Goal: Task Accomplishment & Management: Complete application form

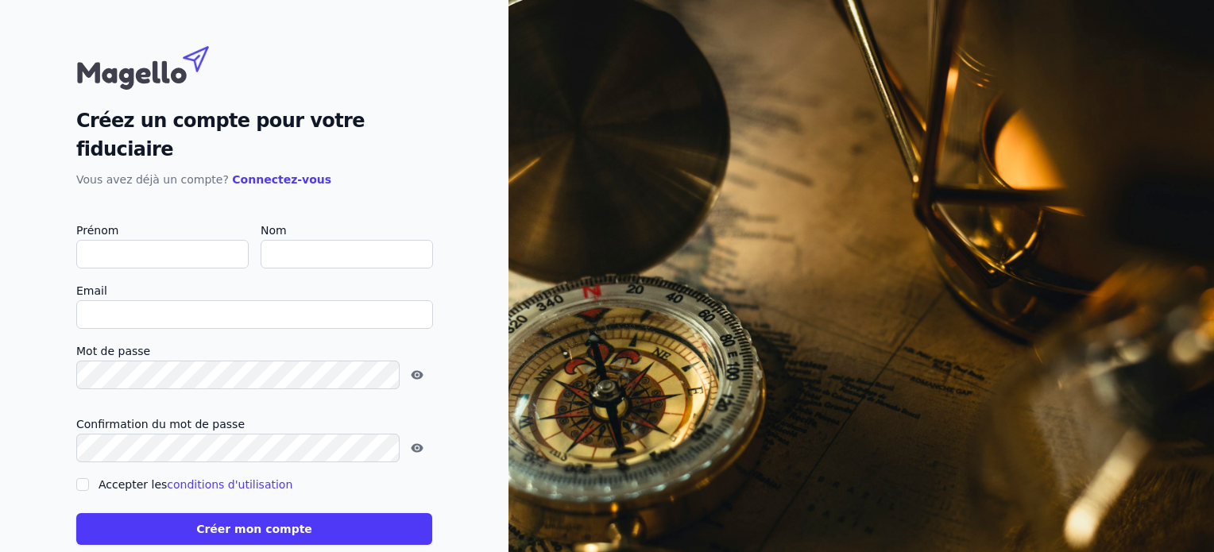
click at [122, 240] on input "Prénom" at bounding box center [162, 254] width 172 height 29
type input "s"
checkbox input "false"
type input "s"
type input "SAMANTHA"
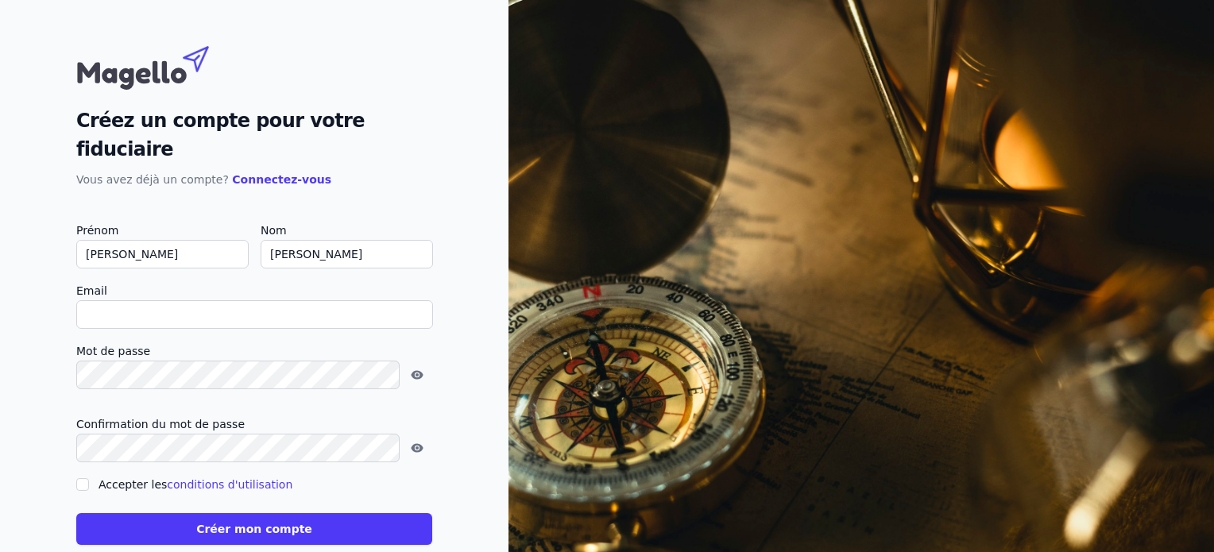
type input "ISLER"
type input "ISLER.SAMANTHA@GMAIL.COM"
click at [79, 478] on input "Accepter les conditions d'utilisation" at bounding box center [82, 484] width 13 height 13
checkbox input "true"
click at [216, 513] on button "Créer mon compte" at bounding box center [254, 529] width 356 height 32
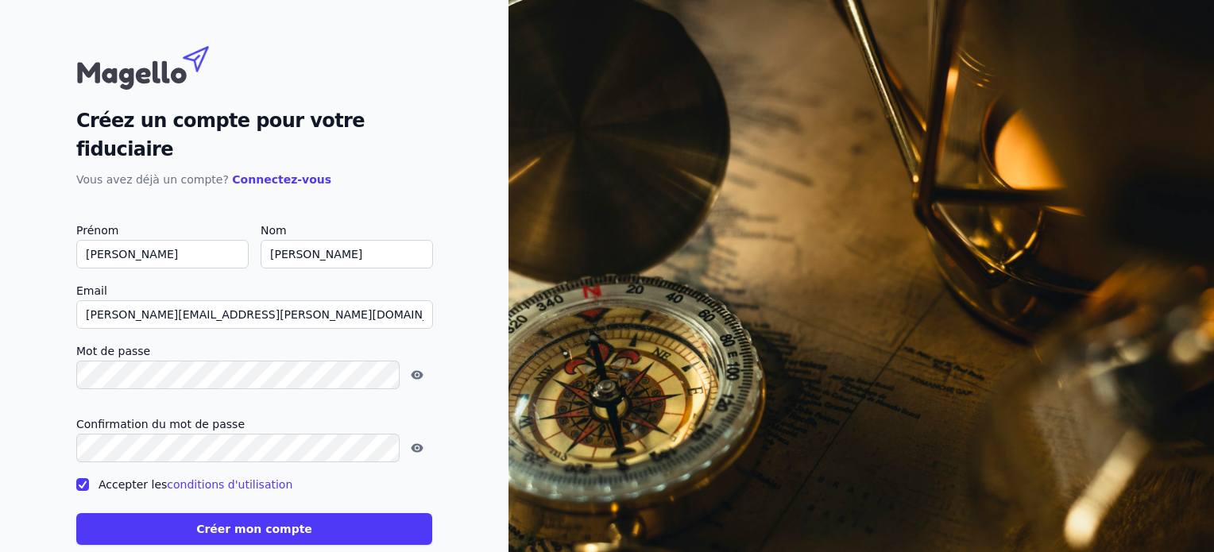
type input "isler.samantha@gmail.com"
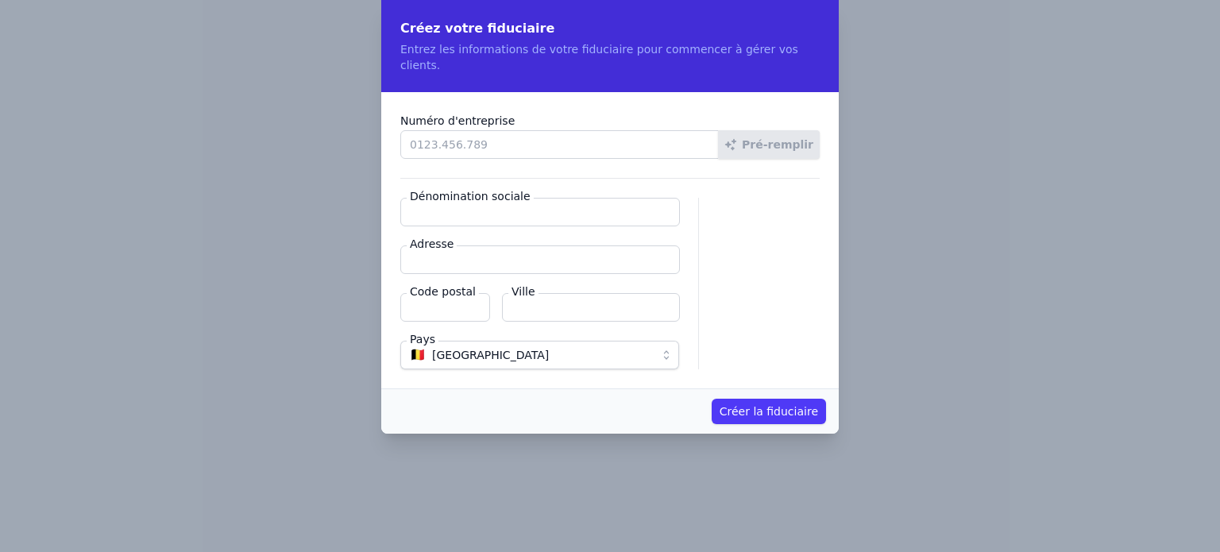
click at [438, 130] on input "Numéro d'entreprise" at bounding box center [559, 144] width 319 height 29
type input "1026.220.705"
click at [767, 130] on button "Pré-remplir" at bounding box center [769, 144] width 102 height 29
type input "SI & Partners BV"
type input "Zonneboslaan 26"
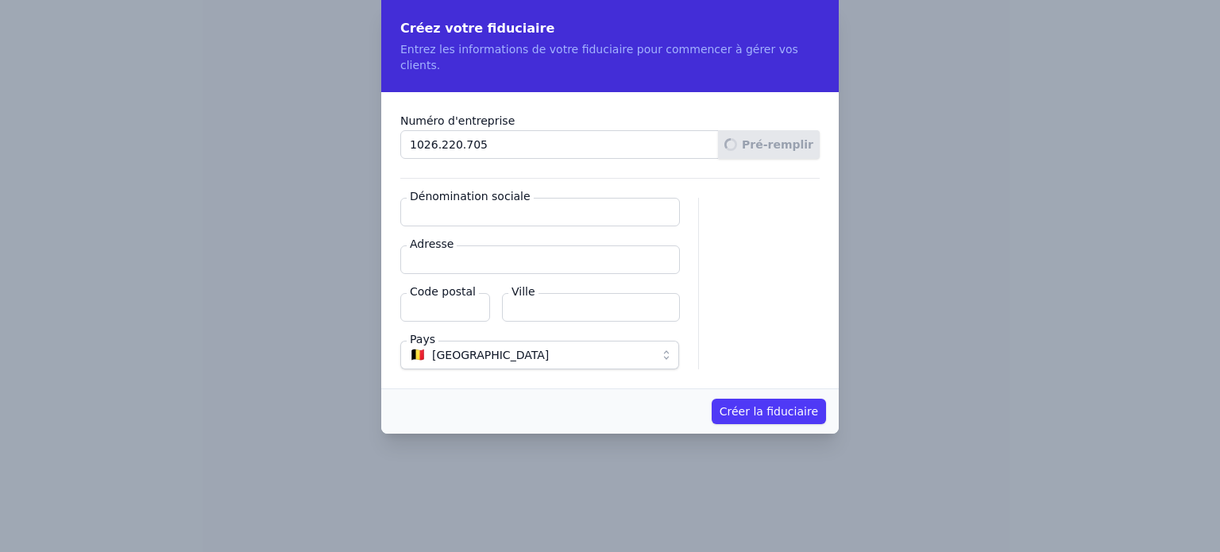
type input "1820"
type input "Steenokkerzeel"
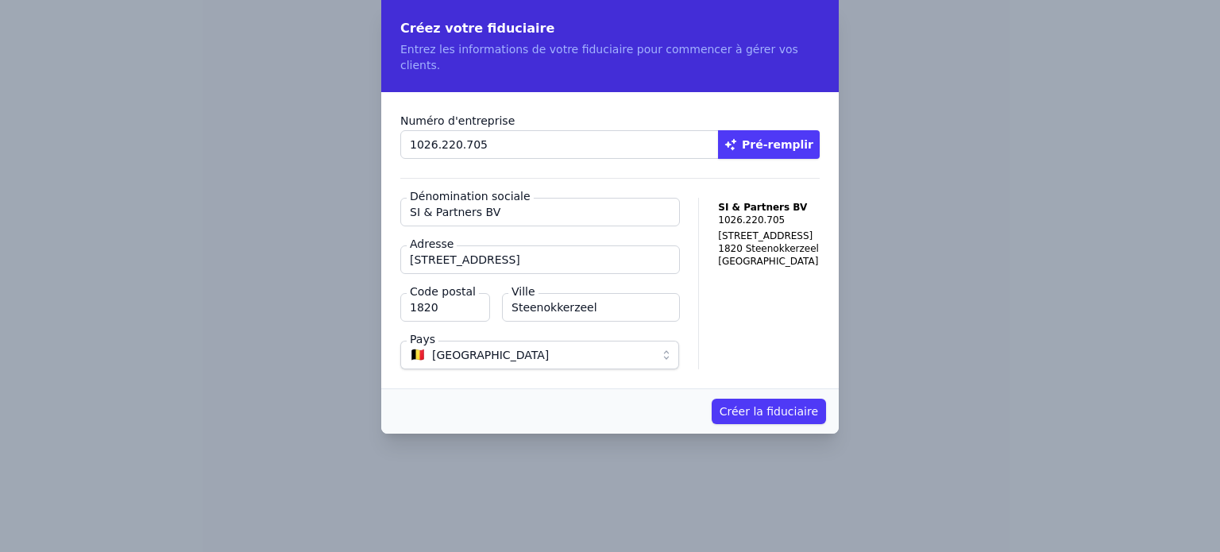
click at [744, 399] on button "Créer la fiduciaire" at bounding box center [769, 411] width 114 height 25
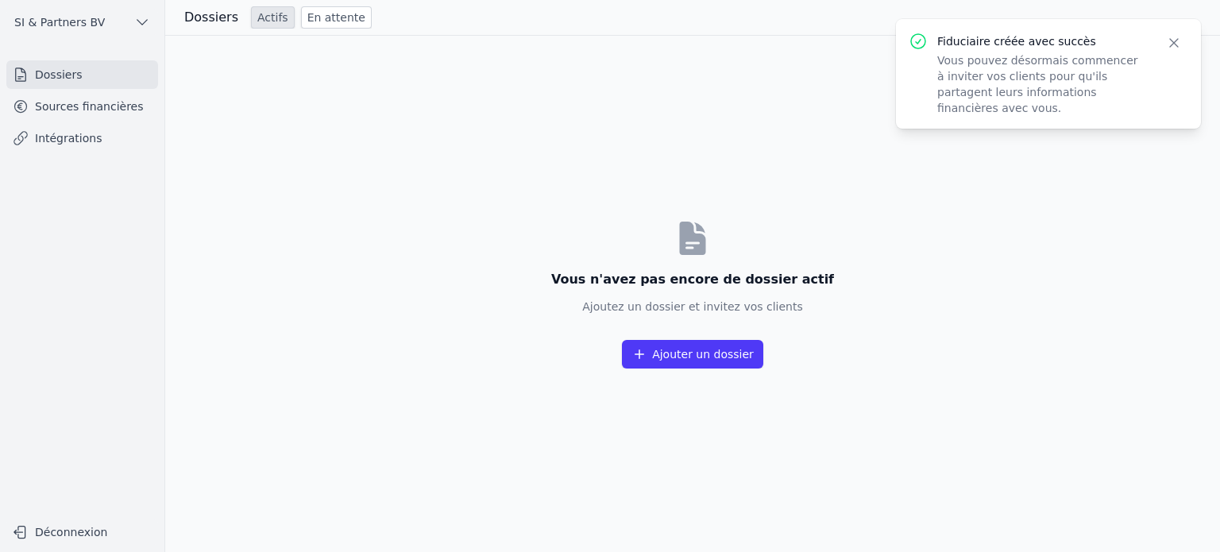
click at [682, 358] on button "Ajouter un dossier" at bounding box center [692, 354] width 141 height 29
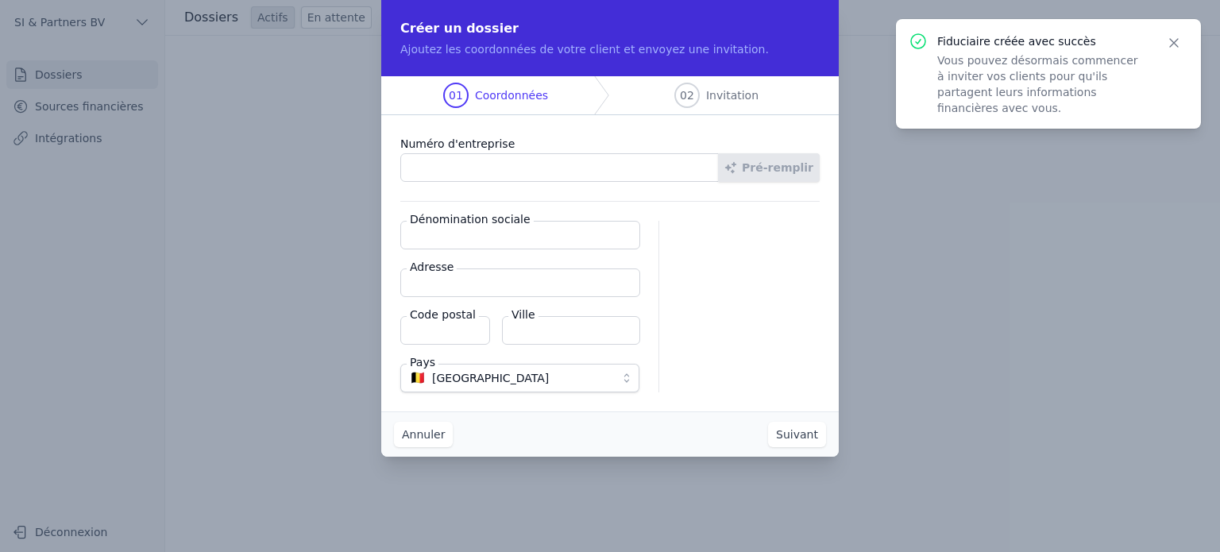
click at [422, 168] on input "Numéro d'entreprise" at bounding box center [559, 167] width 319 height 29
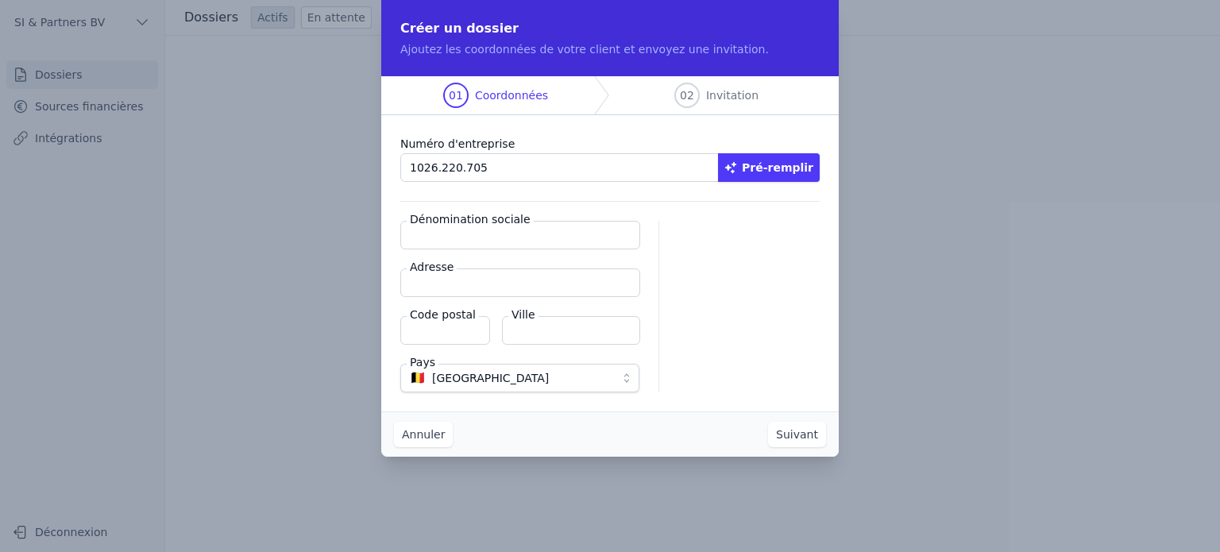
type input "1026.220.705"
click at [797, 167] on button "Pré-remplir" at bounding box center [769, 167] width 102 height 29
type input "SI & Partners BV"
type input "Zonneboslaan 26"
type input "1820"
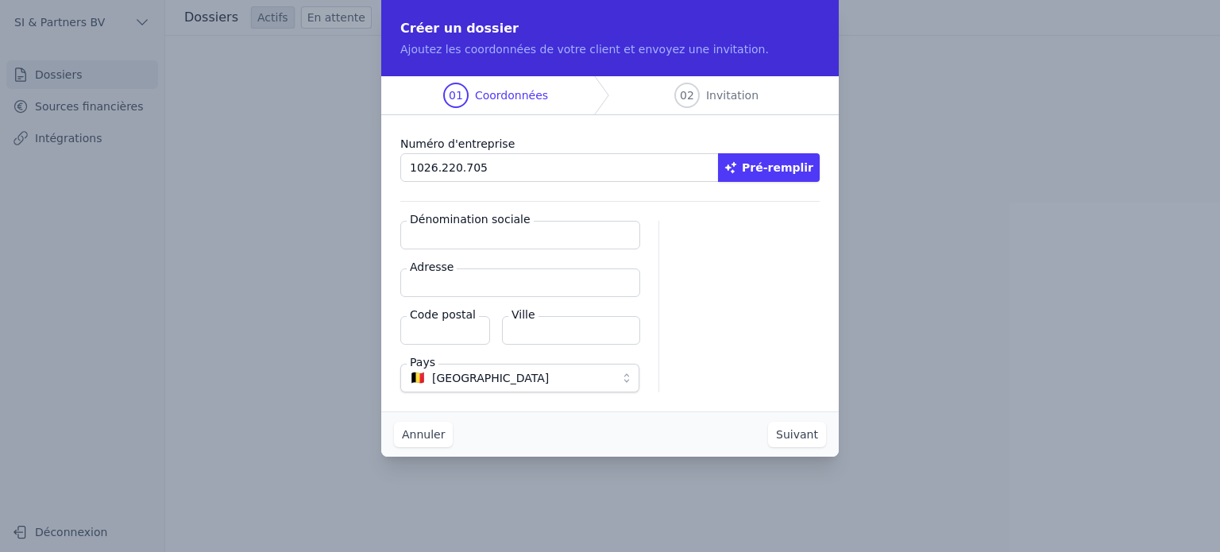
type input "Steenokkerzeel"
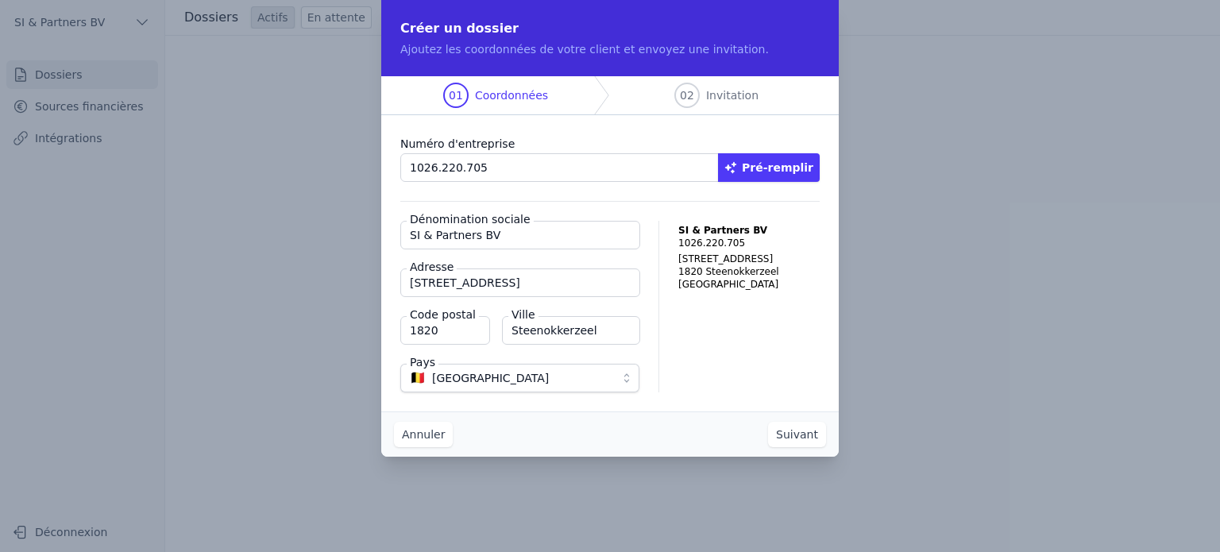
click at [789, 431] on button "Suivant" at bounding box center [797, 434] width 58 height 25
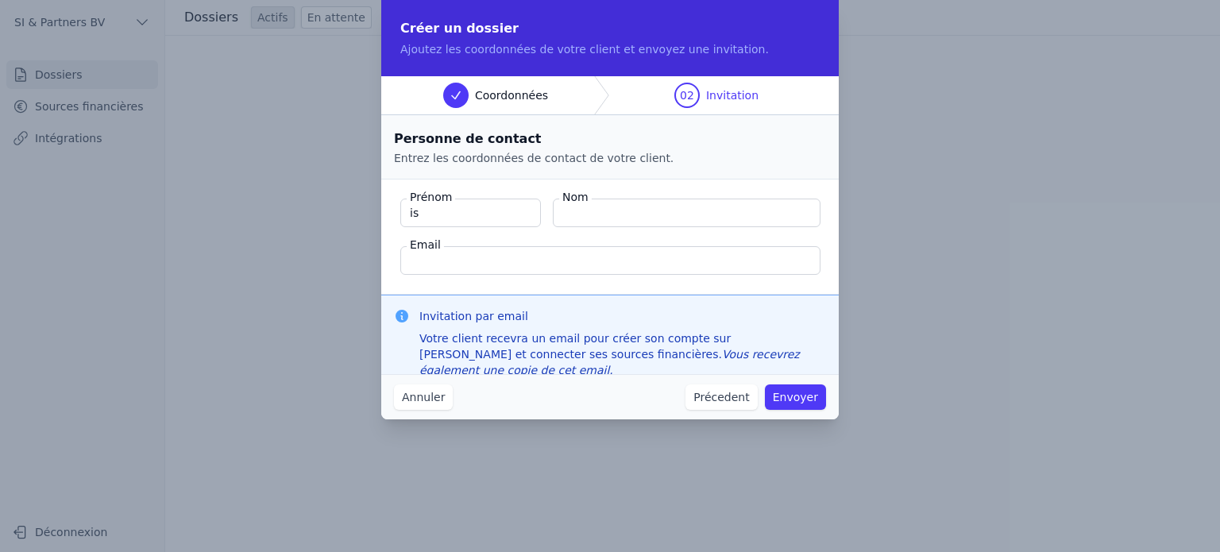
type input "i"
type input "s"
type input "SAMANTHA"
type input "ISLER"
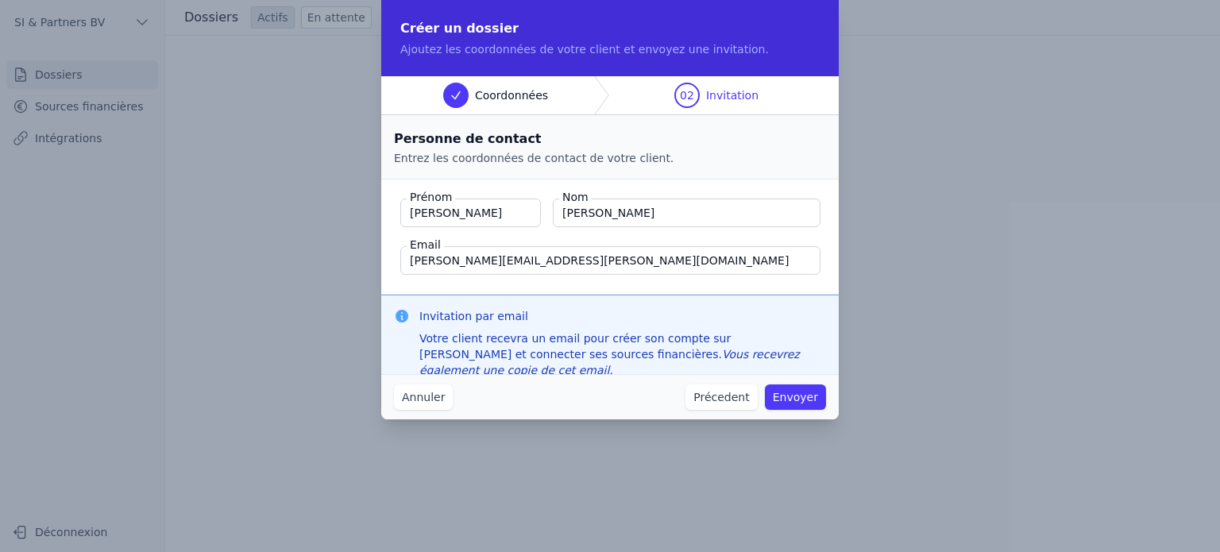
type input "ISLER.SAMANTHA@GMAIL.COM"
click at [740, 163] on p "Entrez les coordonnées de contact de votre client." at bounding box center [610, 158] width 432 height 16
click at [798, 393] on button "Envoyer" at bounding box center [795, 397] width 61 height 25
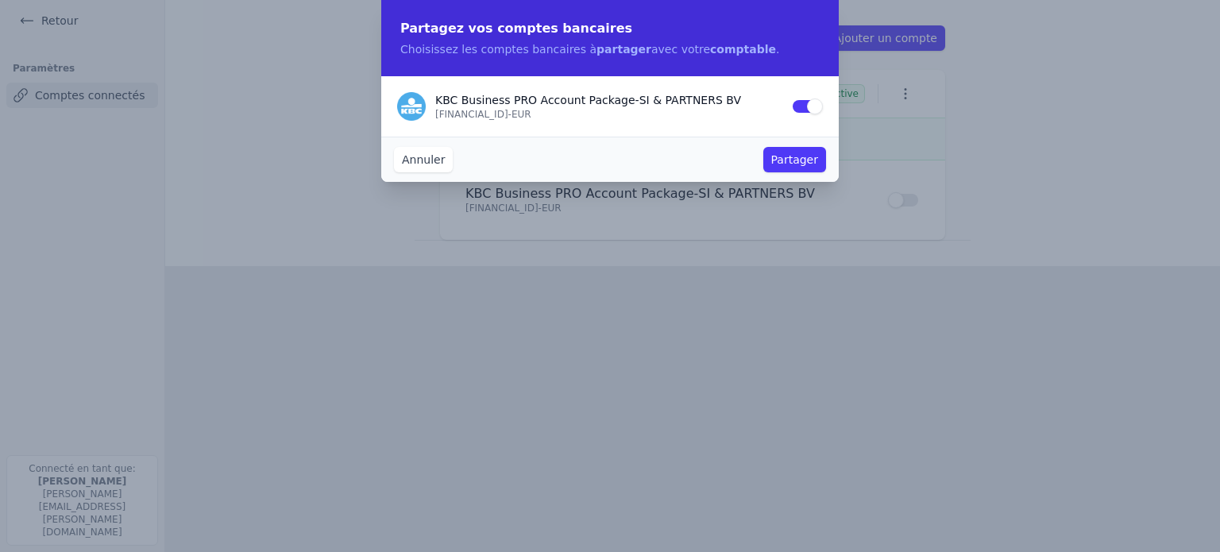
click at [437, 158] on button "Annuler" at bounding box center [423, 159] width 59 height 25
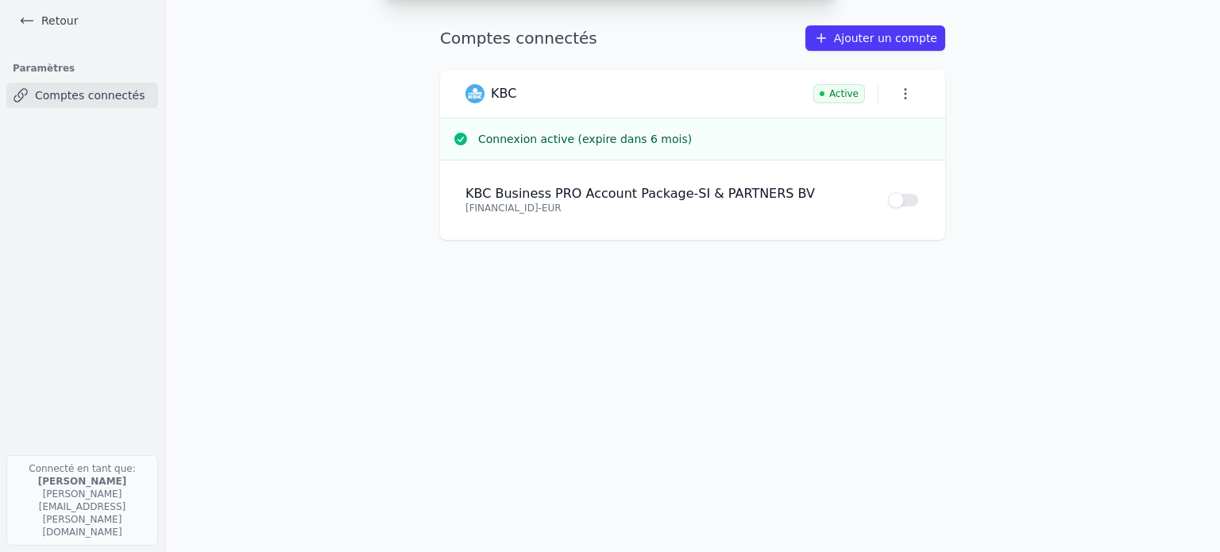
click at [519, 312] on div "Comptes connectés Ajouter un compte KBC Active Connexion active (expire dans 6 …" at bounding box center [693, 275] width 556 height 501
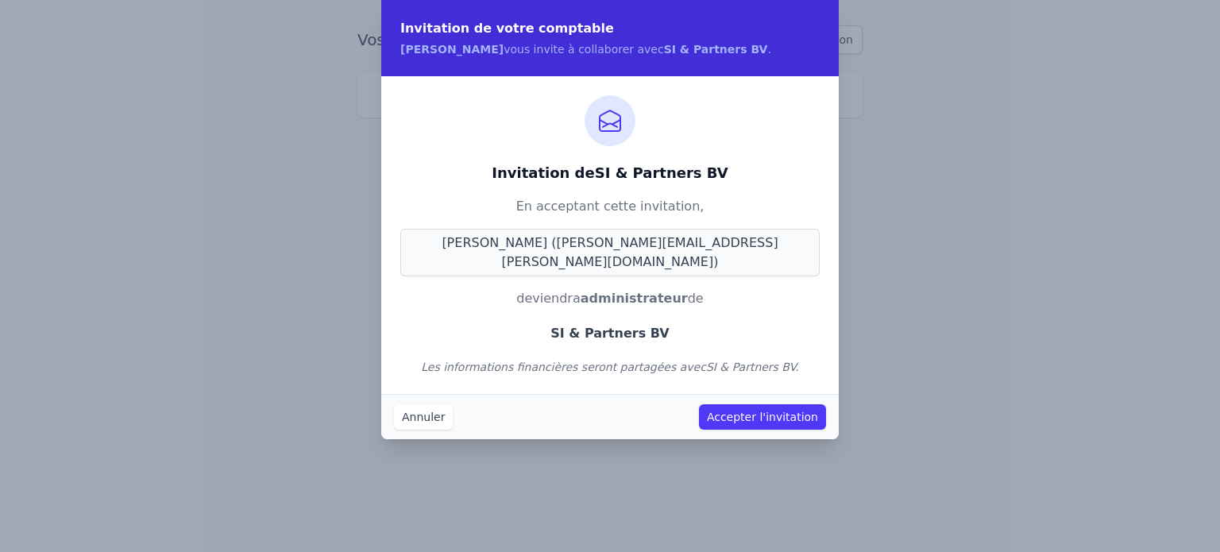
click at [763, 404] on button "Accepter l'invitation" at bounding box center [762, 416] width 127 height 25
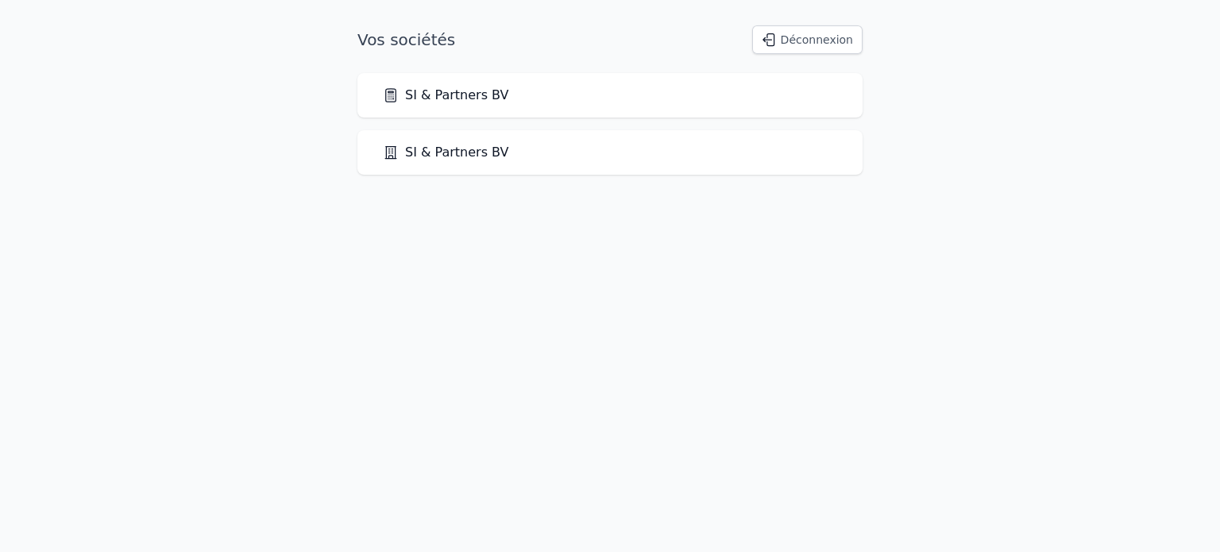
click at [420, 149] on link "SI & Partners BV" at bounding box center [446, 152] width 126 height 19
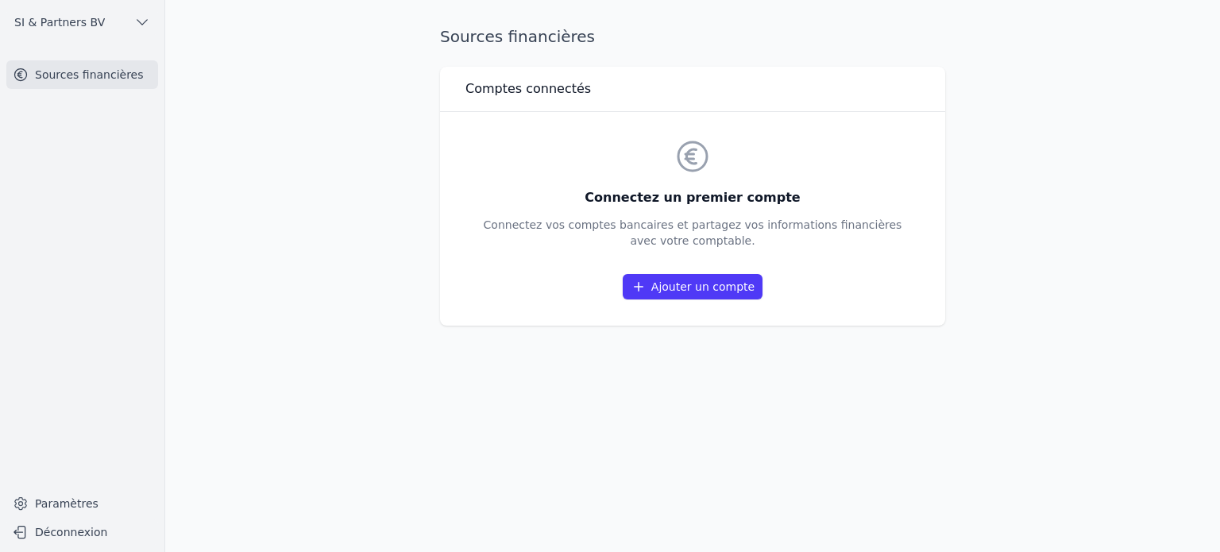
click at [675, 285] on link "Ajouter un compte" at bounding box center [693, 286] width 140 height 25
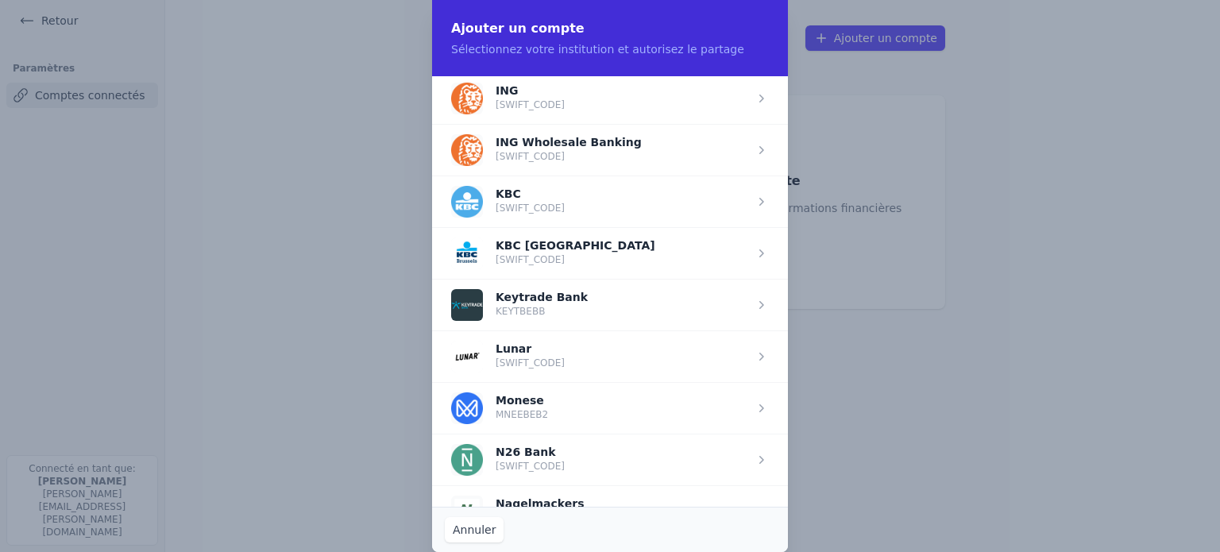
scroll to position [1192, 0]
click at [538, 250] on span "button" at bounding box center [610, 252] width 356 height 52
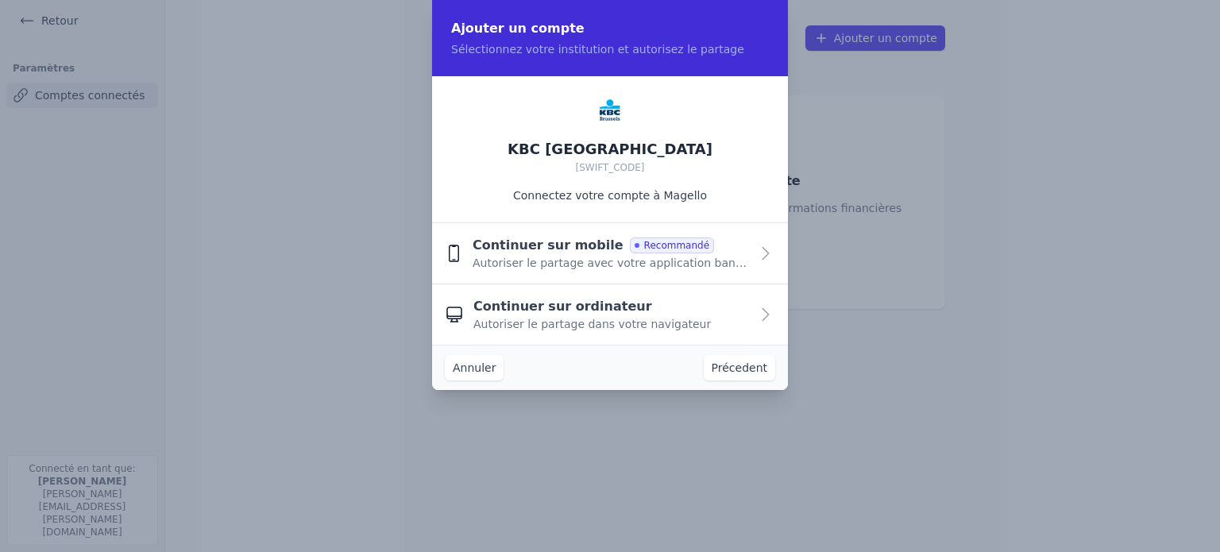
scroll to position [0, 0]
click at [581, 250] on span "Continuer sur mobile" at bounding box center [548, 245] width 151 height 19
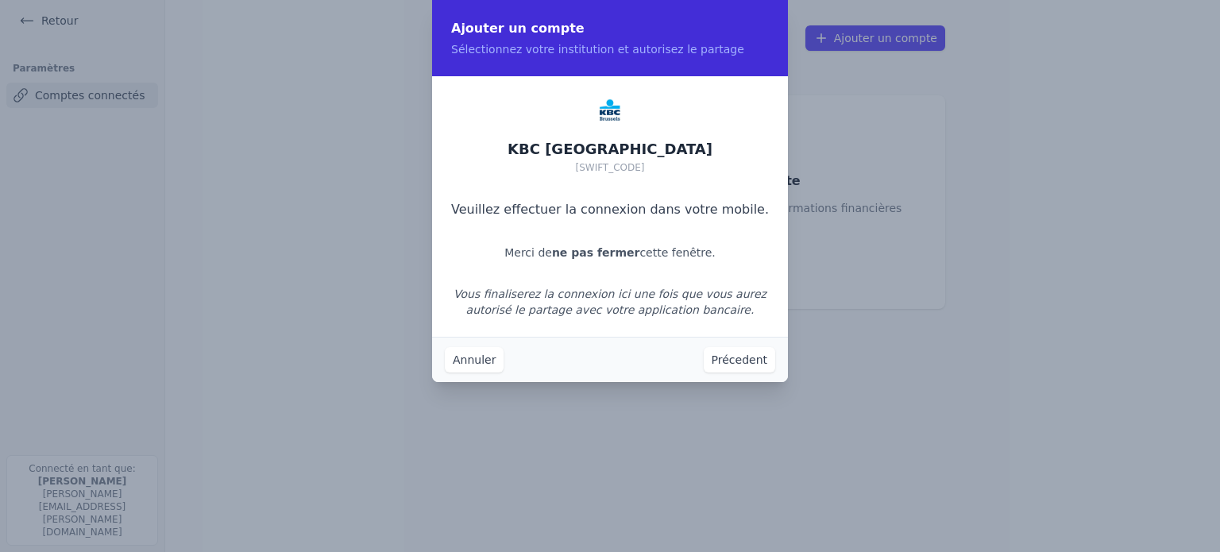
click at [495, 352] on button "Annuler" at bounding box center [474, 359] width 59 height 25
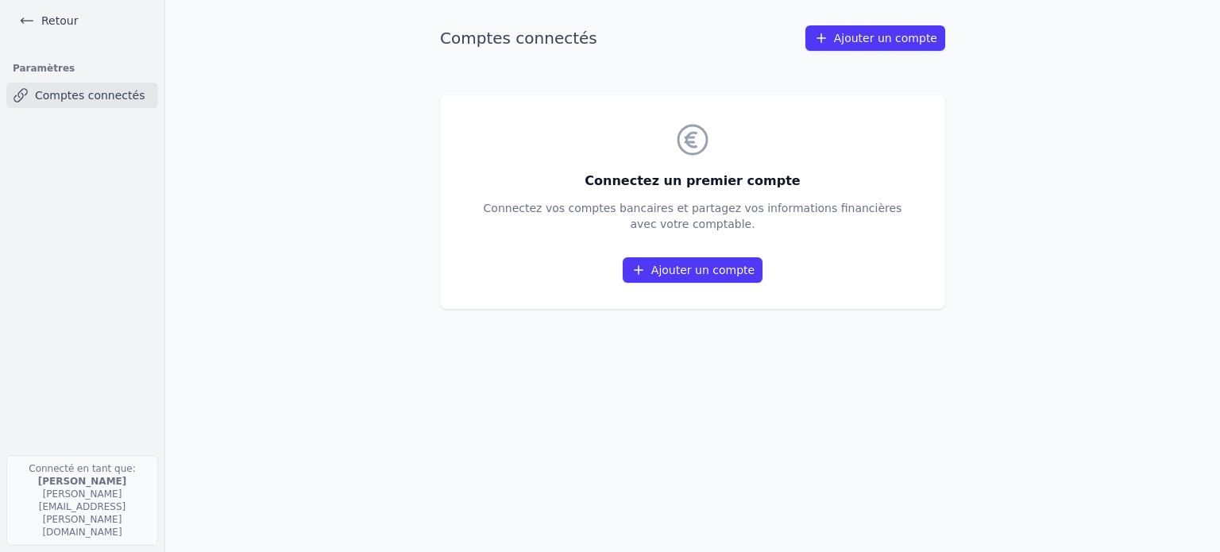
click at [690, 273] on link "Ajouter un compte" at bounding box center [693, 269] width 140 height 25
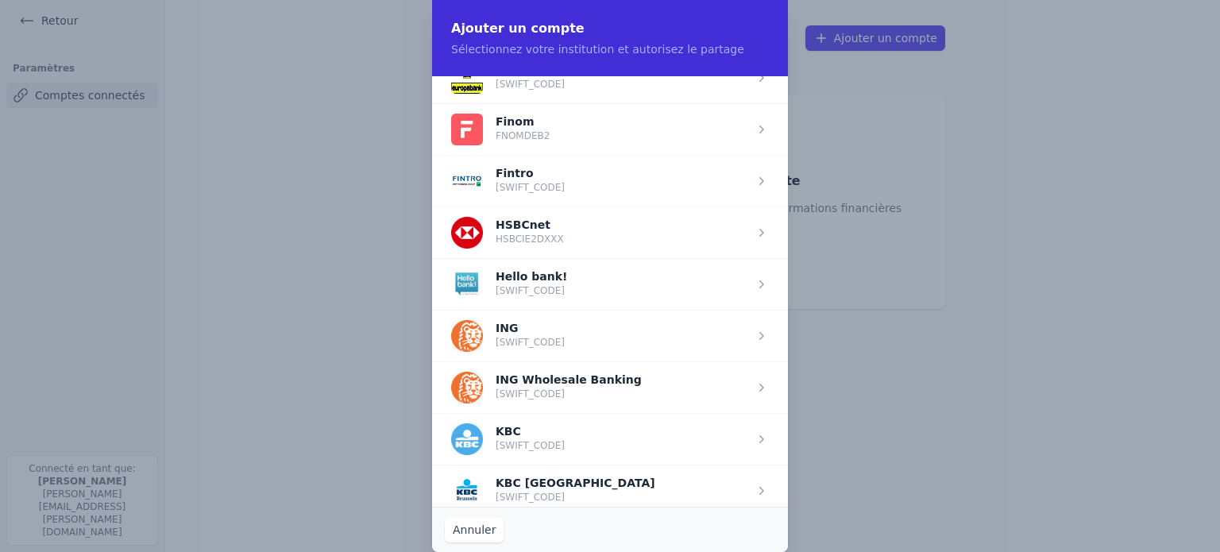
scroll to position [1033, 0]
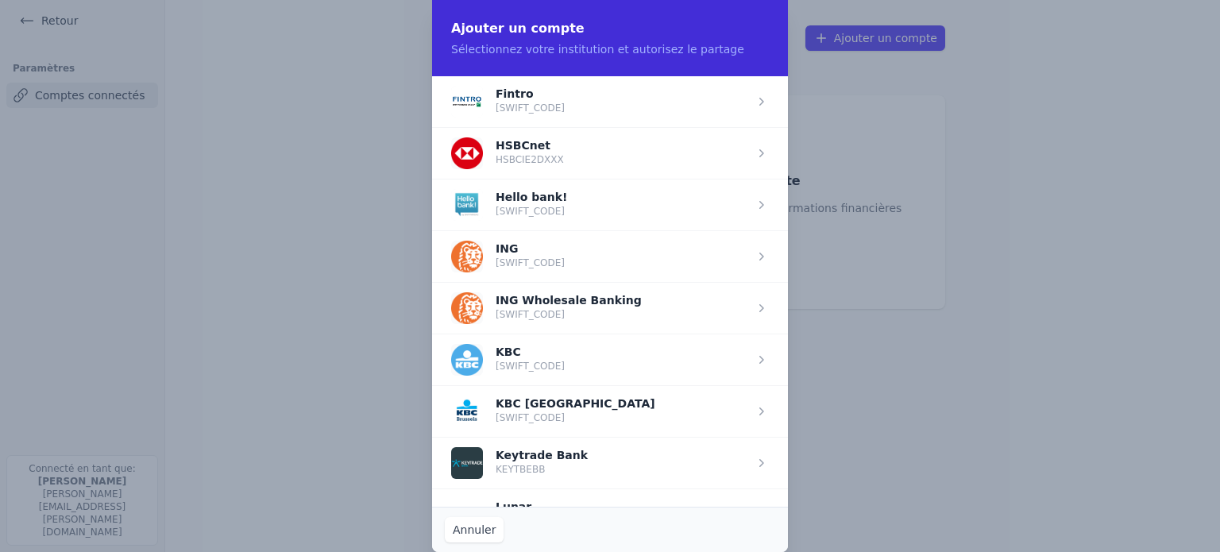
click at [555, 346] on span "button" at bounding box center [610, 360] width 356 height 52
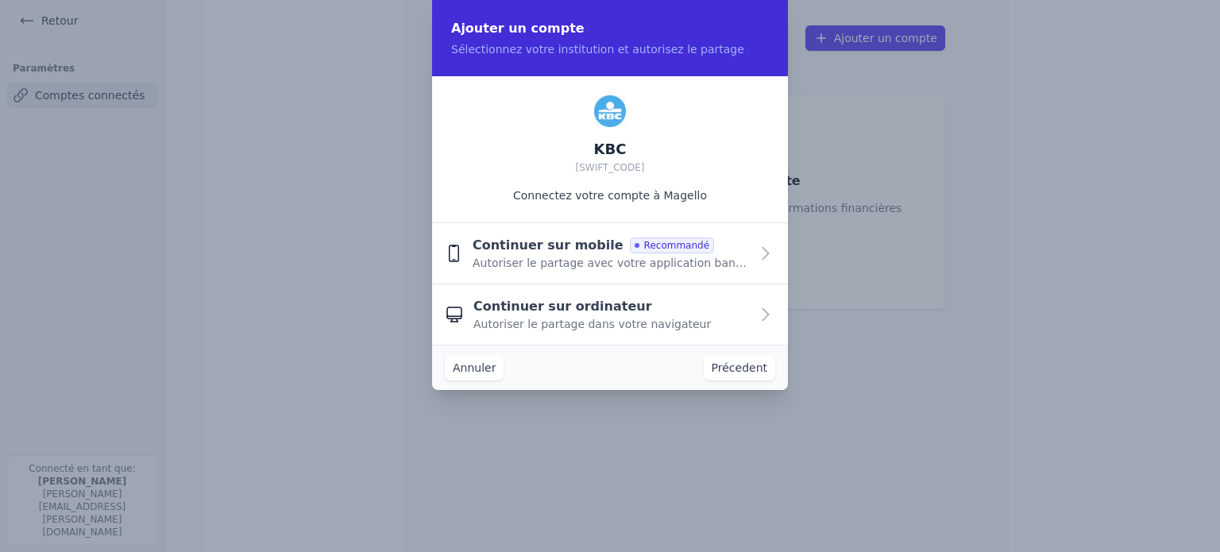
click at [558, 271] on button "Continuer sur mobile Recommandé Autoriser le partage avec votre application ban…" at bounding box center [610, 253] width 356 height 61
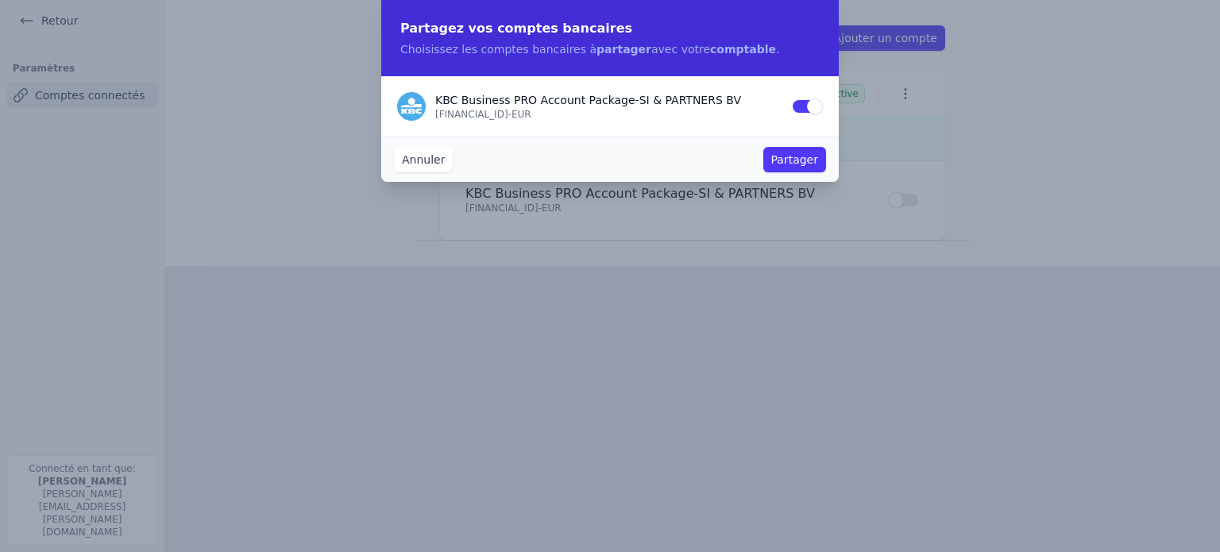
click at [801, 161] on button "Partager" at bounding box center [795, 159] width 63 height 25
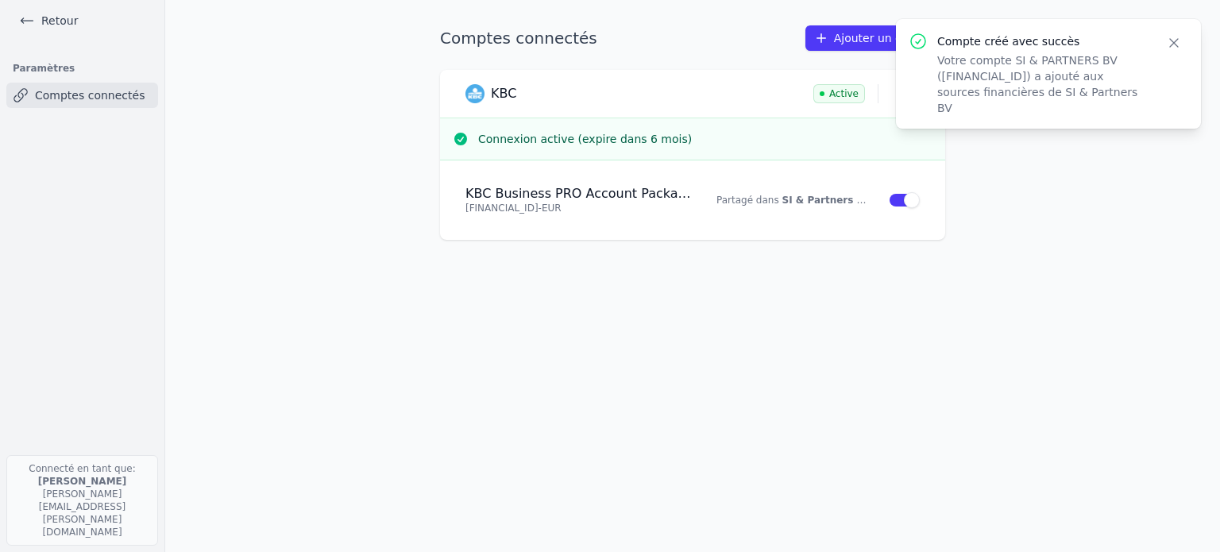
click at [625, 354] on div "Comptes connectés Ajouter un compte KBC Active Connexion active (expire dans 6 …" at bounding box center [693, 275] width 556 height 501
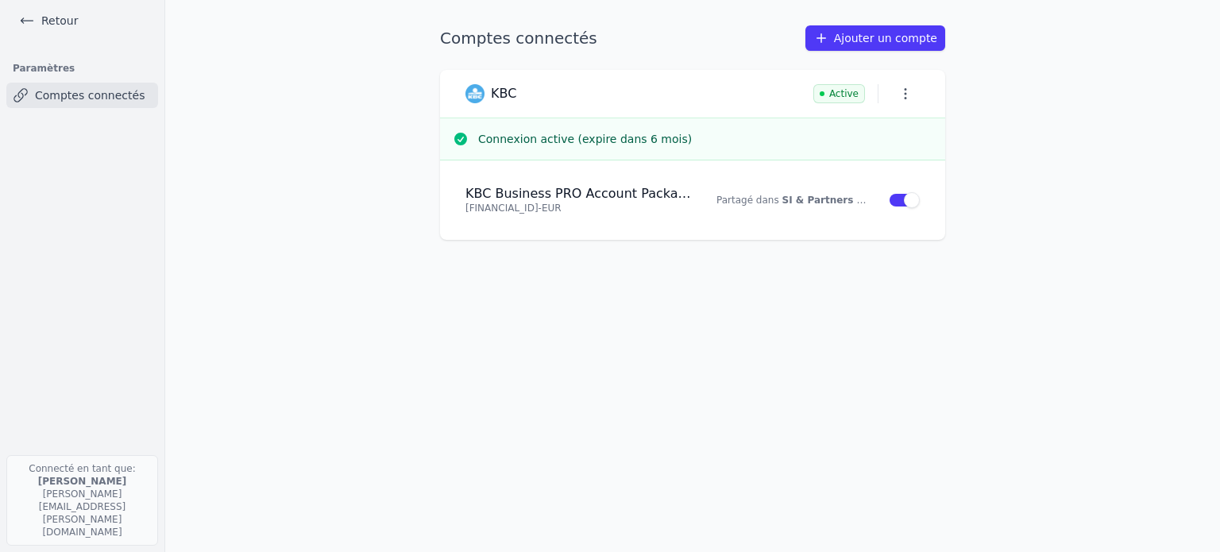
click at [56, 18] on link "Retour" at bounding box center [49, 21] width 72 height 22
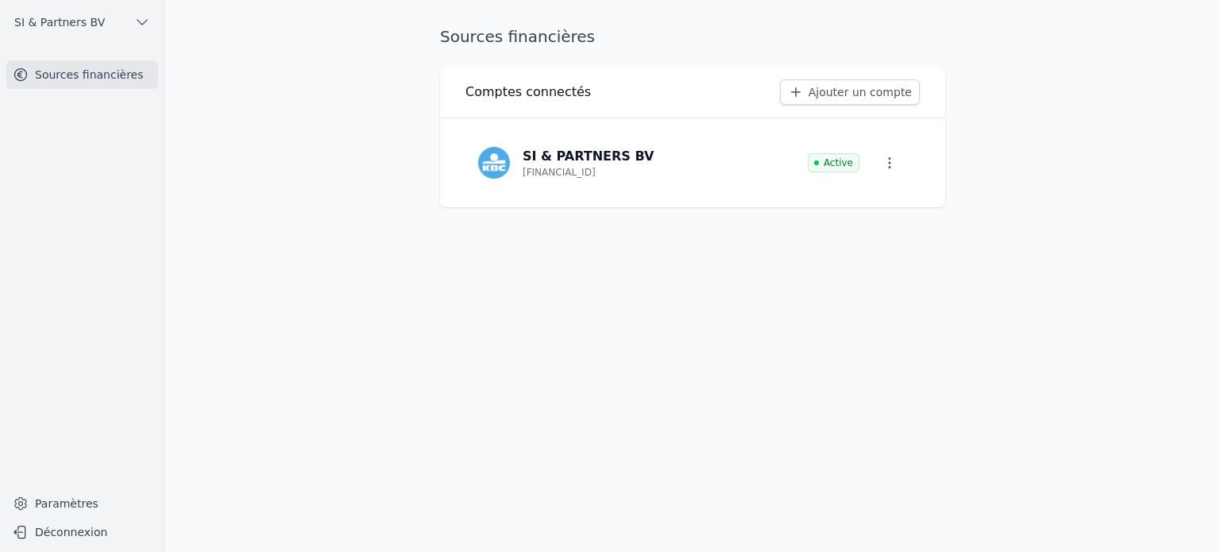
click at [56, 21] on span "SI & Partners BV" at bounding box center [59, 22] width 91 height 16
click at [85, 94] on span "SI & Partners BV" at bounding box center [110, 90] width 91 height 16
click at [302, 204] on main "Sources financières Comptes connectés Ajouter un compte SI & PARTNERS BV BE83 7…" at bounding box center [610, 276] width 1220 height 552
click at [82, 15] on span "SI & Partners BV" at bounding box center [59, 22] width 91 height 16
click at [69, 52] on span "SI & Partners BV" at bounding box center [110, 57] width 91 height 16
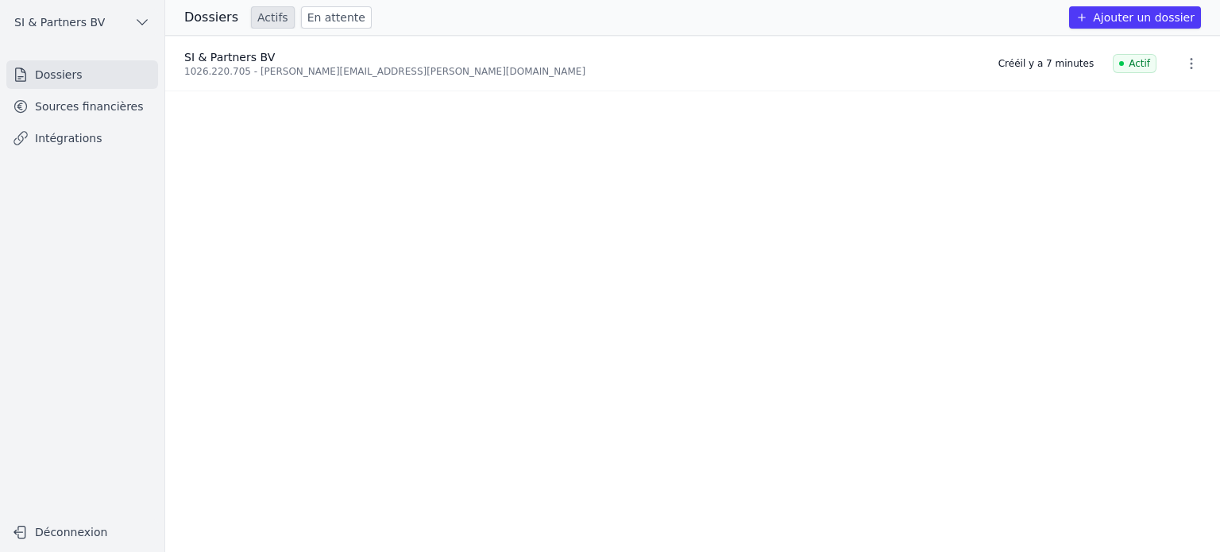
click at [76, 79] on link "Dossiers" at bounding box center [82, 74] width 152 height 29
click at [99, 108] on link "Sources financières" at bounding box center [82, 106] width 152 height 29
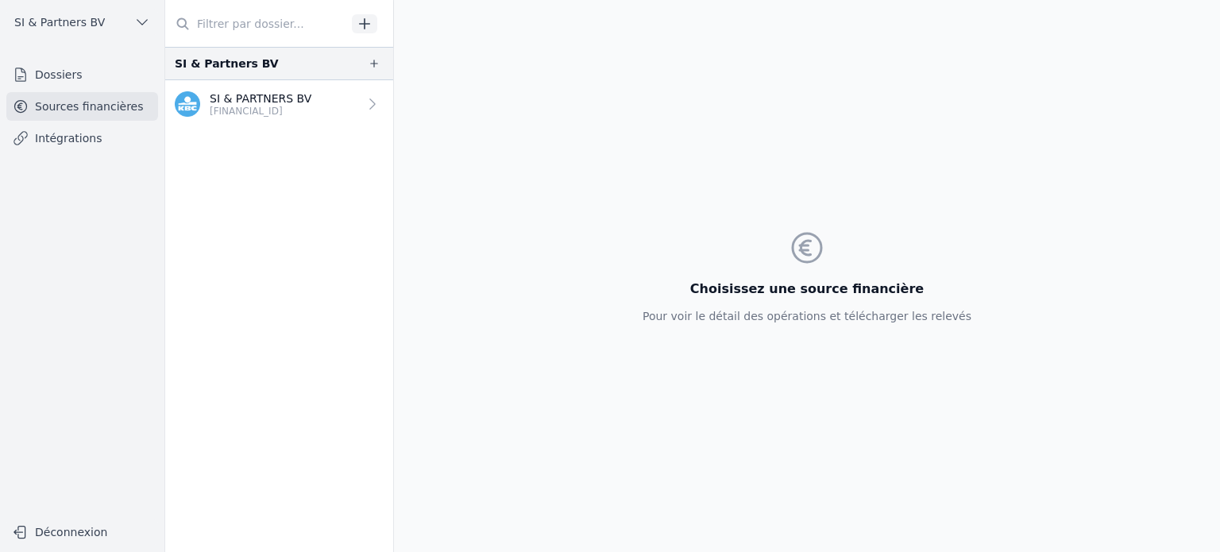
click at [292, 96] on p "SI & PARTNERS BV" at bounding box center [261, 99] width 102 height 16
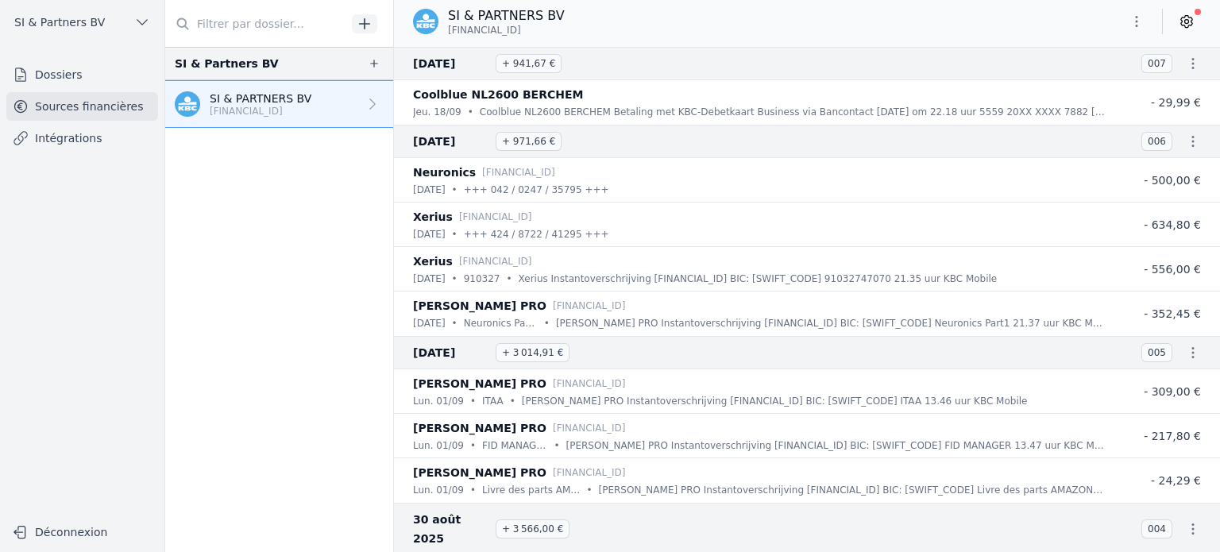
click at [1191, 16] on icon at bounding box center [1187, 22] width 16 height 16
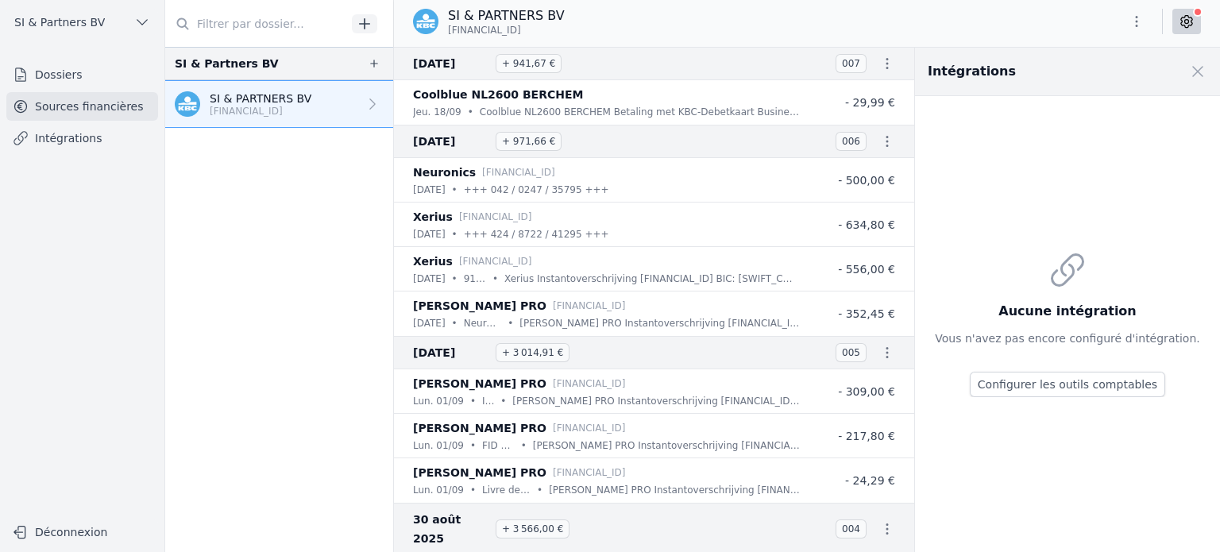
click at [1193, 74] on span at bounding box center [1198, 71] width 35 height 35
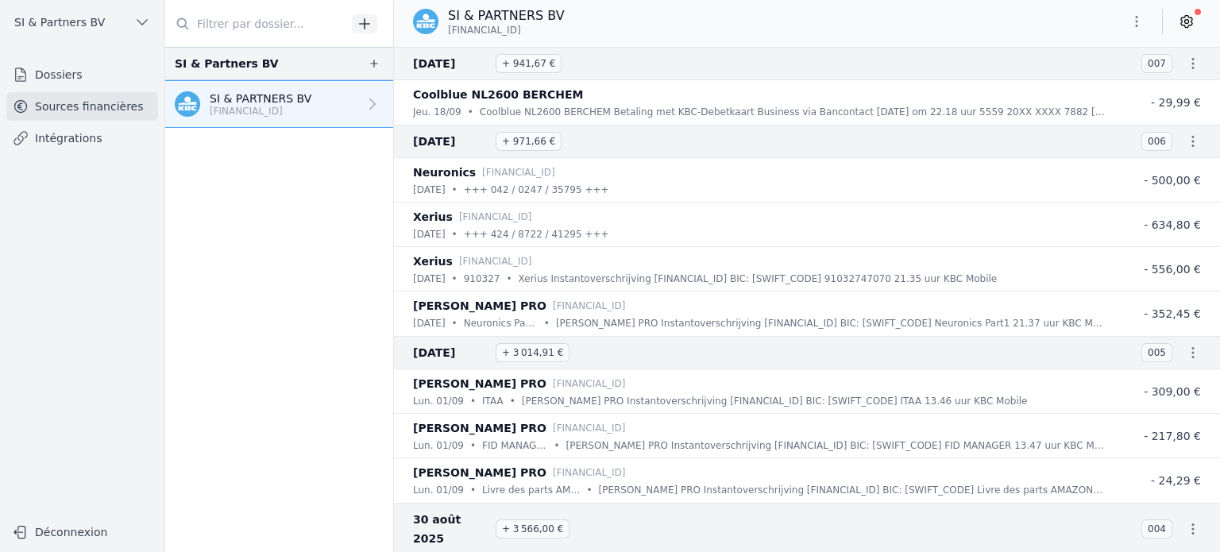
click at [1141, 31] on button "button" at bounding box center [1137, 21] width 32 height 25
click at [1086, 82] on button "Exporter" at bounding box center [1099, 84] width 114 height 29
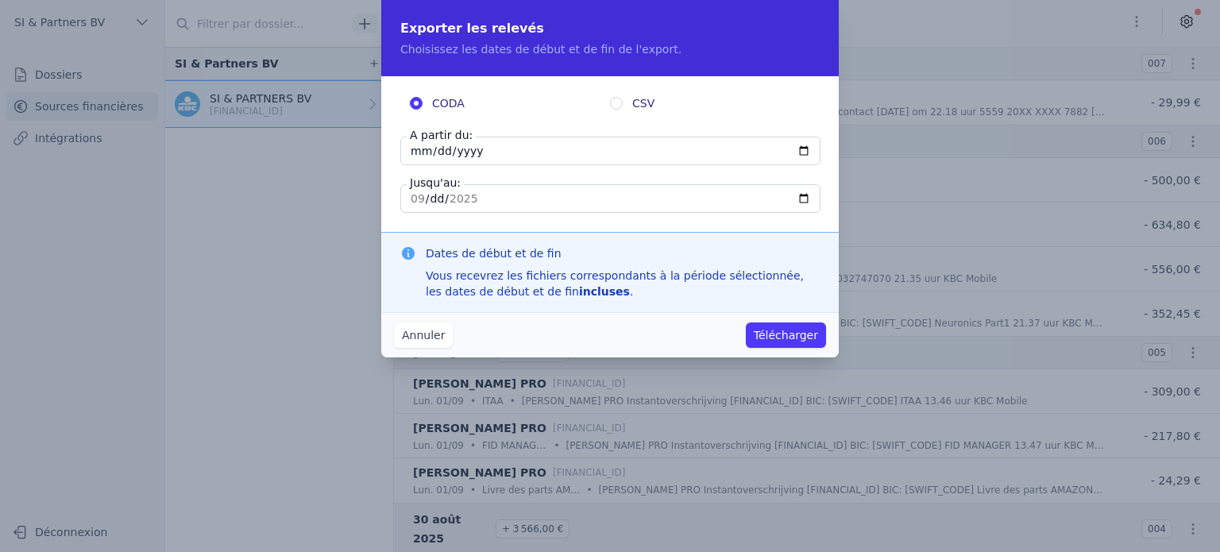
click at [416, 150] on input "2025-09-18" at bounding box center [610, 151] width 420 height 29
type input "2025-09-15"
type input "2025-07-15"
click at [778, 340] on button "Télécharger" at bounding box center [786, 335] width 80 height 25
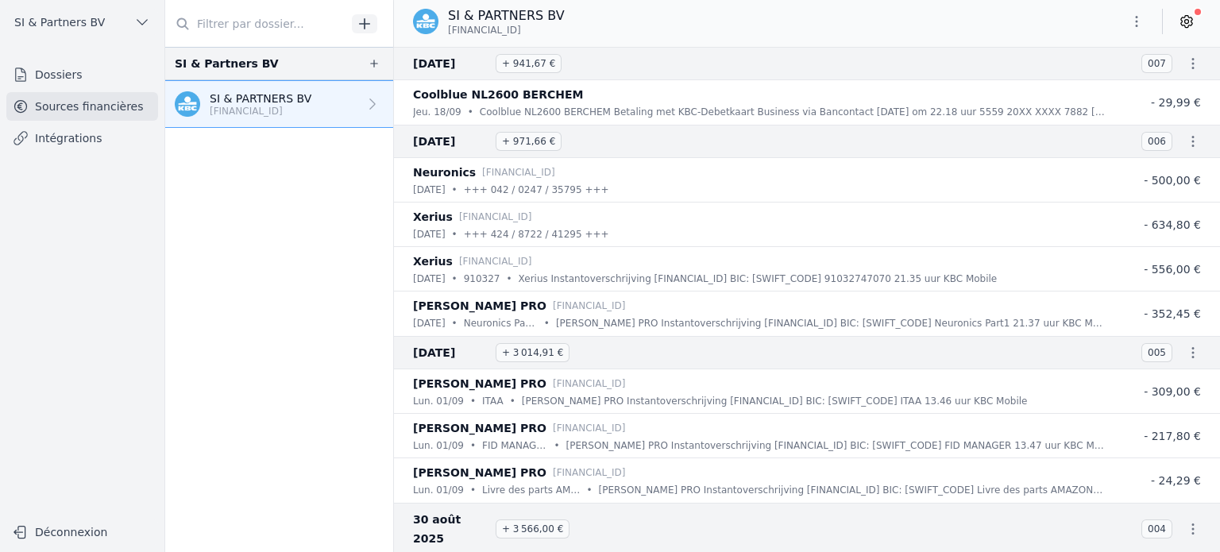
click at [369, 60] on icon "button" at bounding box center [374, 63] width 13 height 13
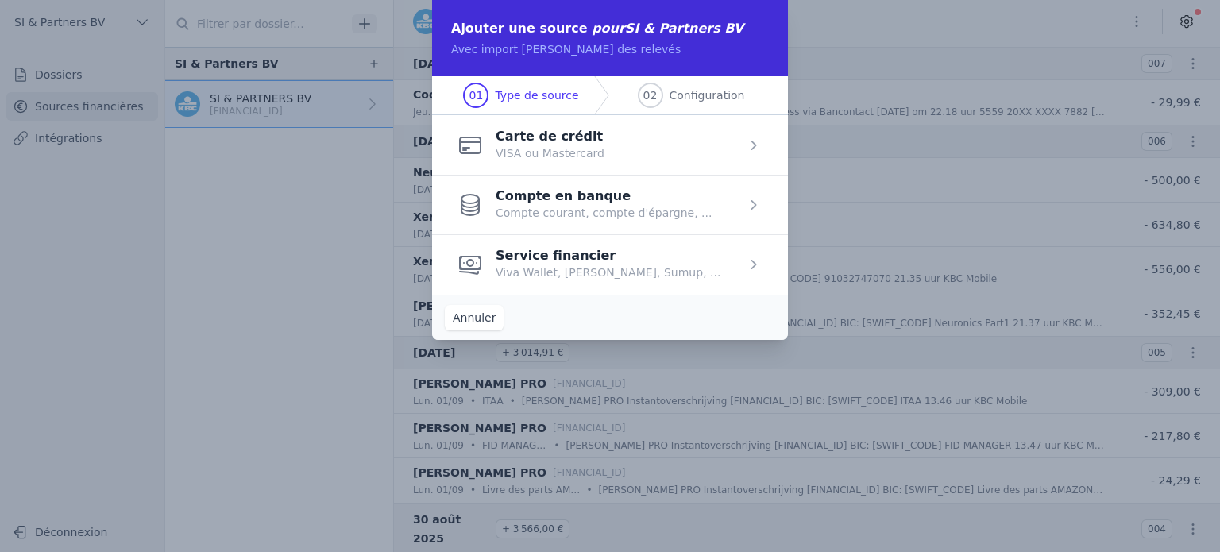
click at [582, 202] on span "button" at bounding box center [610, 205] width 356 height 60
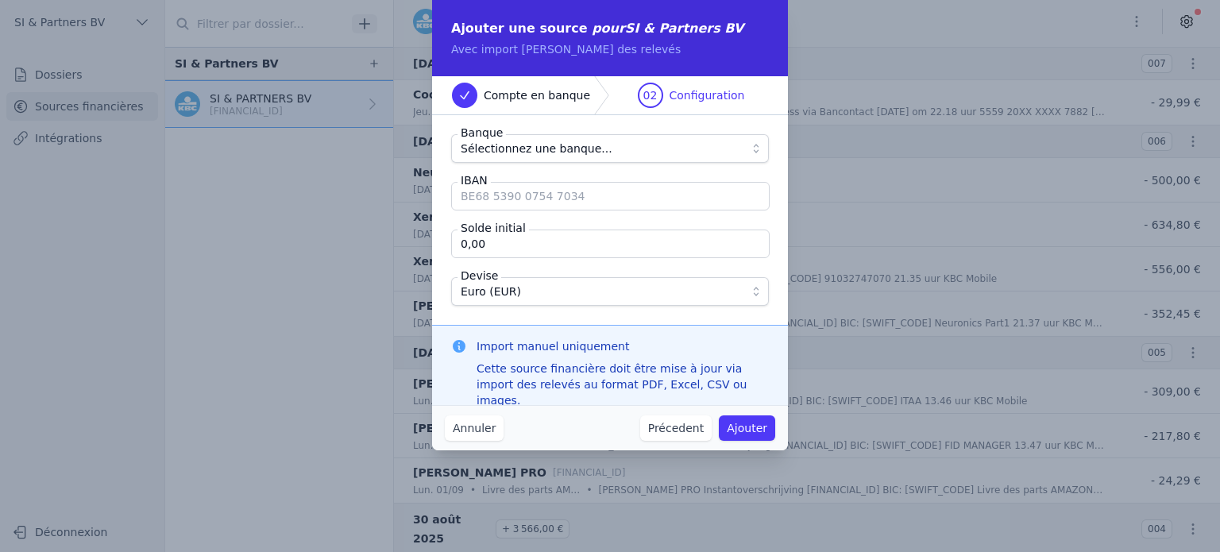
click at [542, 200] on input "IBAN" at bounding box center [610, 196] width 319 height 29
click at [498, 145] on span "Sélectionnez une banque..." at bounding box center [537, 148] width 152 height 19
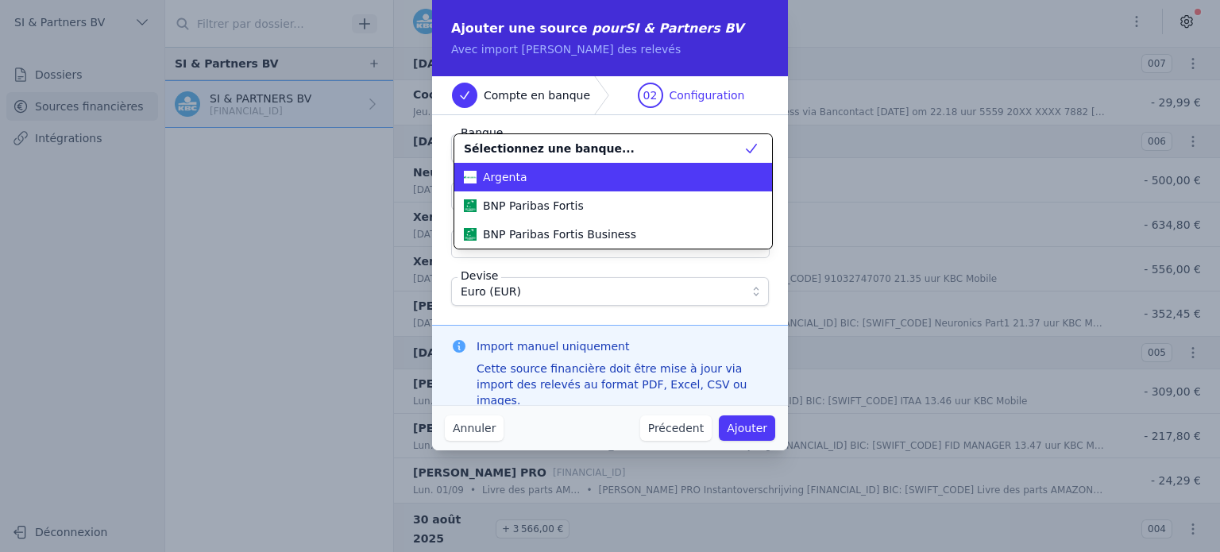
click at [526, 177] on div "Argenta" at bounding box center [604, 177] width 280 height 16
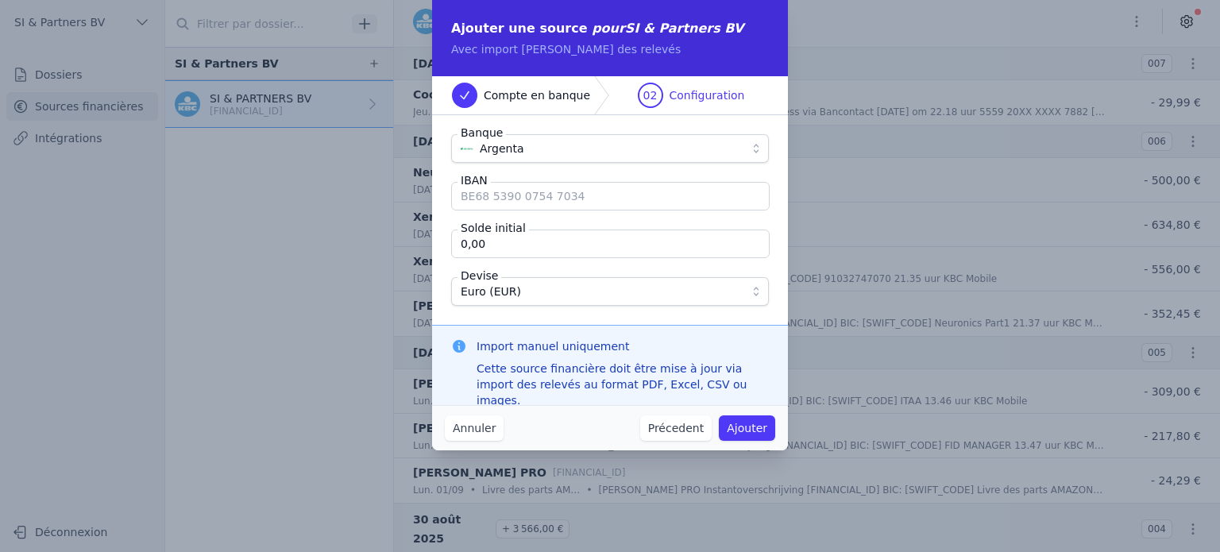
click at [521, 202] on input "IBAN" at bounding box center [610, 196] width 319 height 29
type input "BE42 4242 4242 4242"
click at [525, 241] on input "0,00" at bounding box center [610, 244] width 319 height 29
click at [523, 241] on input "0,00" at bounding box center [610, 244] width 319 height 29
click at [749, 428] on button "Ajouter" at bounding box center [747, 428] width 56 height 25
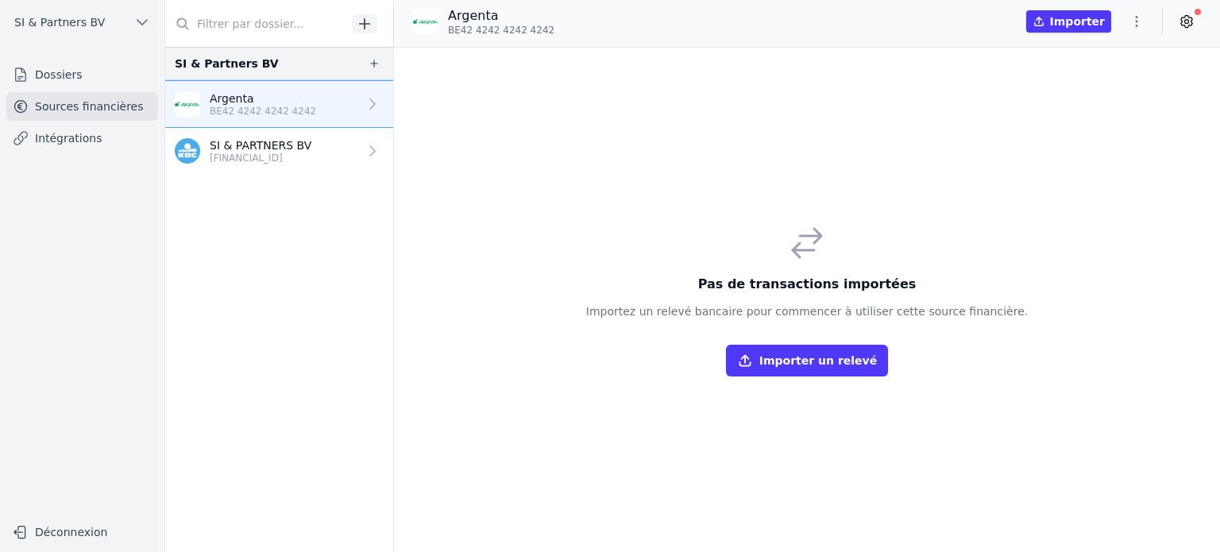
click at [871, 358] on button "Importer un relevé" at bounding box center [807, 361] width 162 height 32
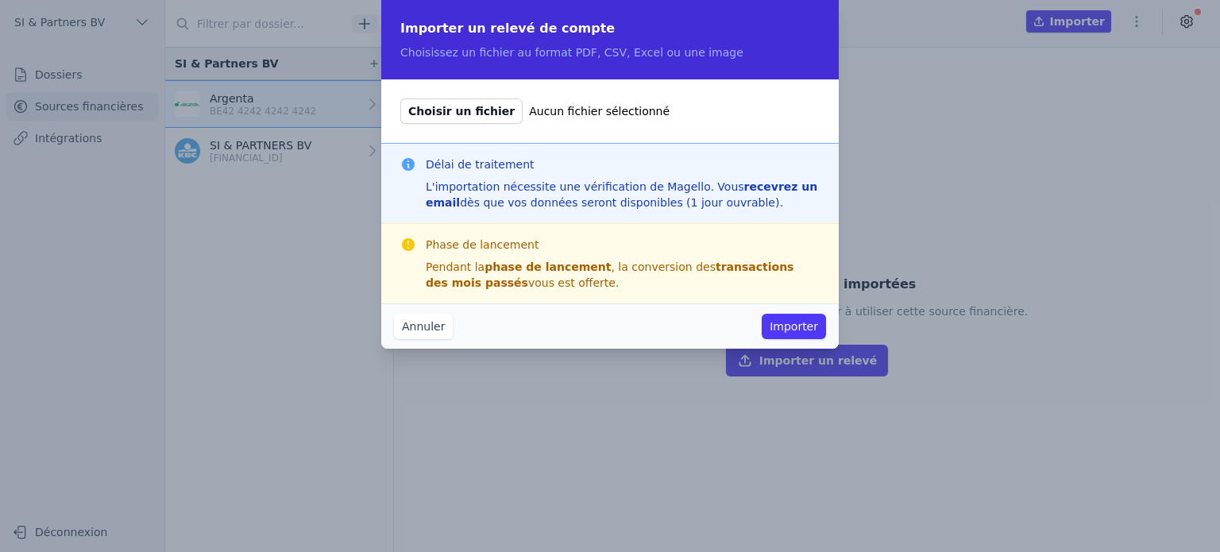
click at [444, 114] on span "Choisir un fichier" at bounding box center [461, 111] width 122 height 25
click at [400, 99] on input "Choisir un fichier Aucun fichier sélectionné" at bounding box center [400, 98] width 1 height 1
click at [420, 330] on button "Annuler" at bounding box center [423, 326] width 59 height 25
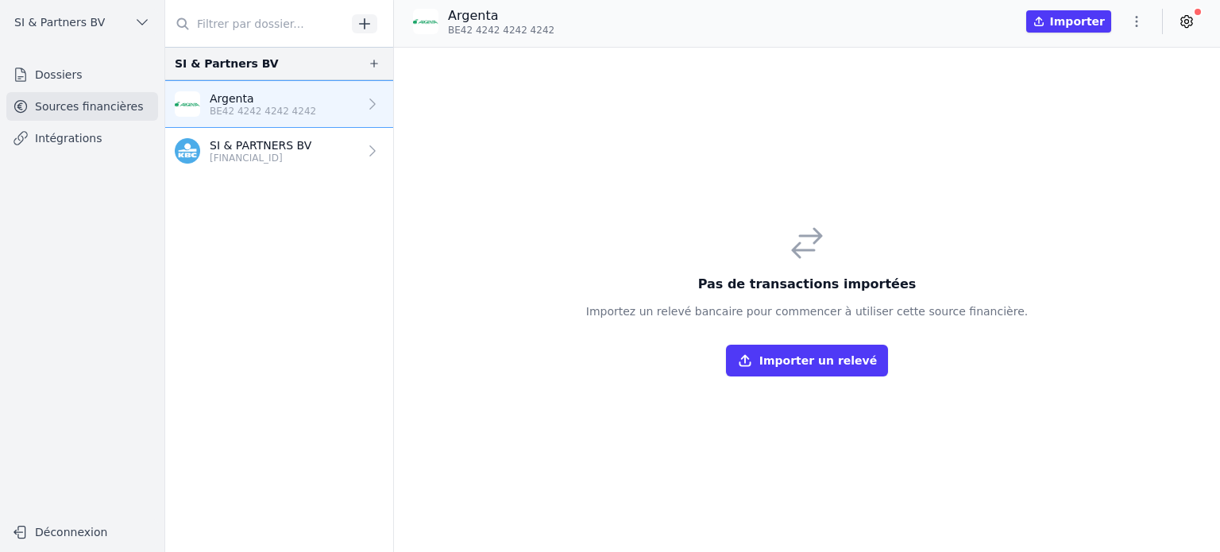
click at [1141, 19] on icon "button" at bounding box center [1137, 22] width 16 height 16
click at [1081, 114] on button "Supprimer" at bounding box center [1099, 113] width 114 height 29
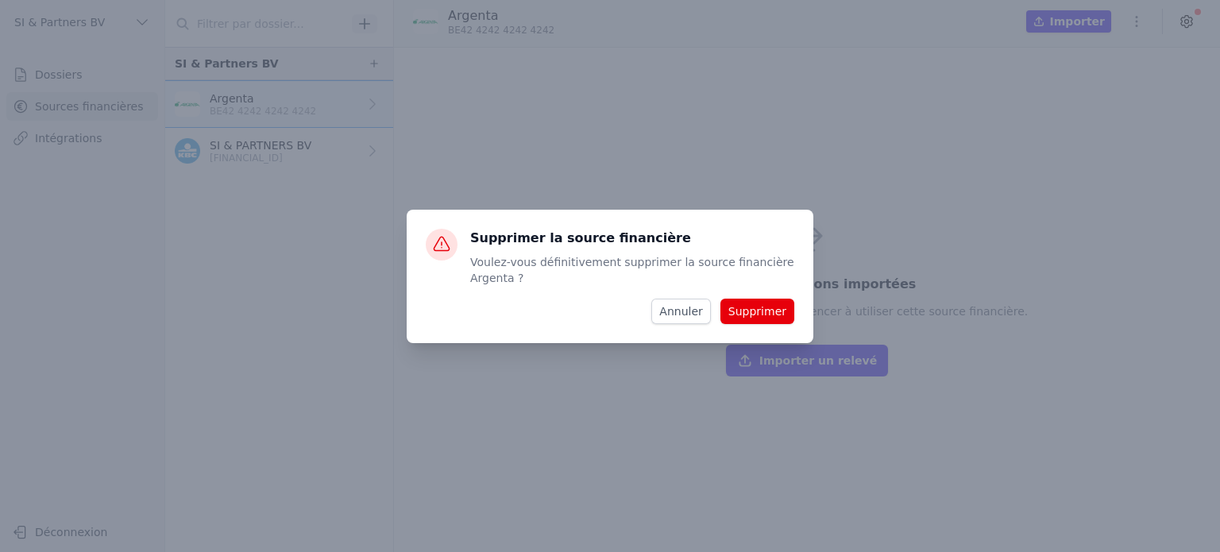
click at [740, 311] on button "Supprimer" at bounding box center [758, 311] width 74 height 25
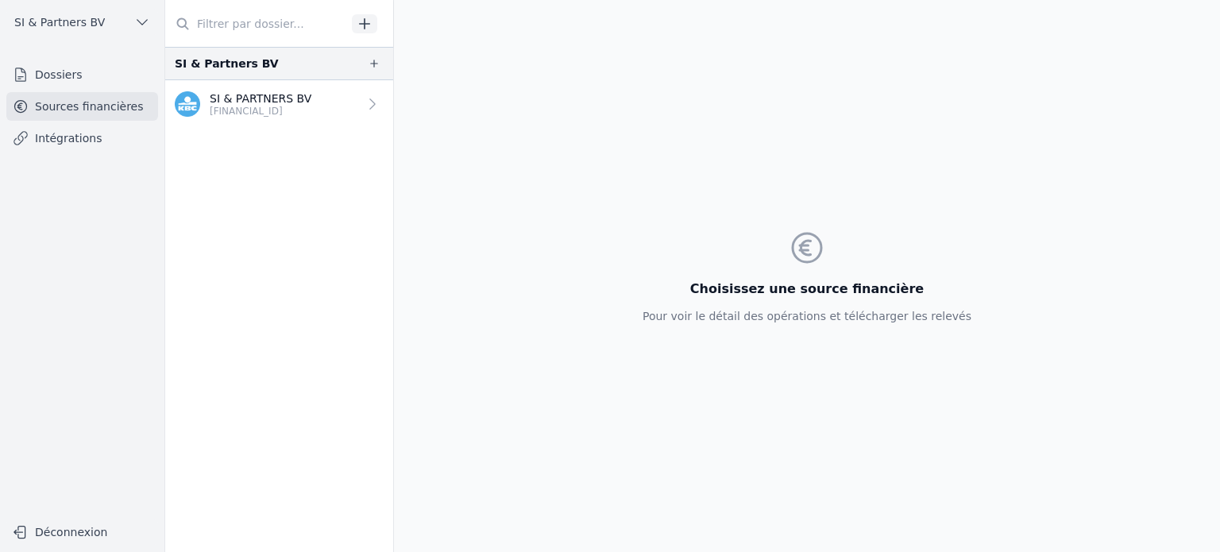
click at [1042, 207] on div "Choisissez une source financière Pour voir le détail des opérations et téléchar…" at bounding box center [807, 276] width 826 height 552
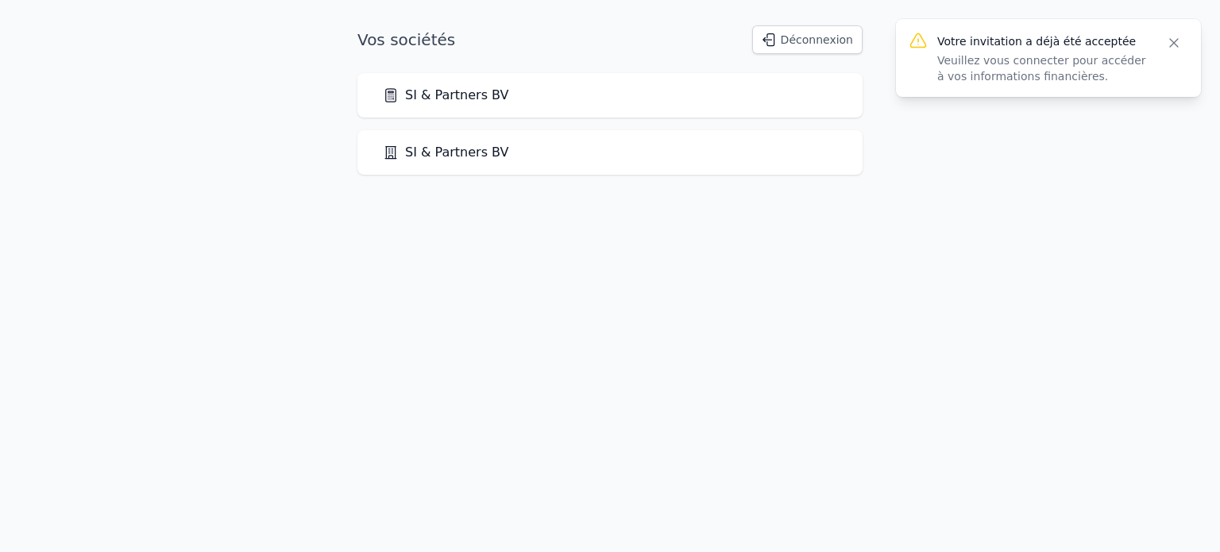
click at [404, 200] on html "Votre invitation a déjà été acceptée Veuillez vous connecter pour accéder à vos…" at bounding box center [610, 100] width 1220 height 200
